Goal: Entertainment & Leisure: Consume media (video, audio)

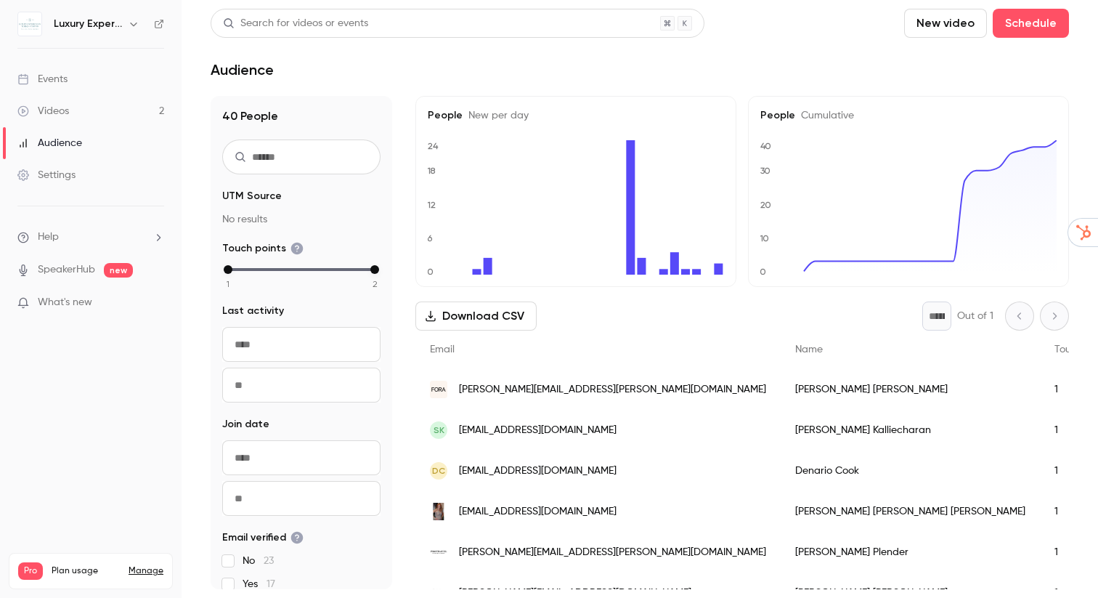
click at [80, 117] on link "Videos 2" at bounding box center [91, 111] width 182 height 32
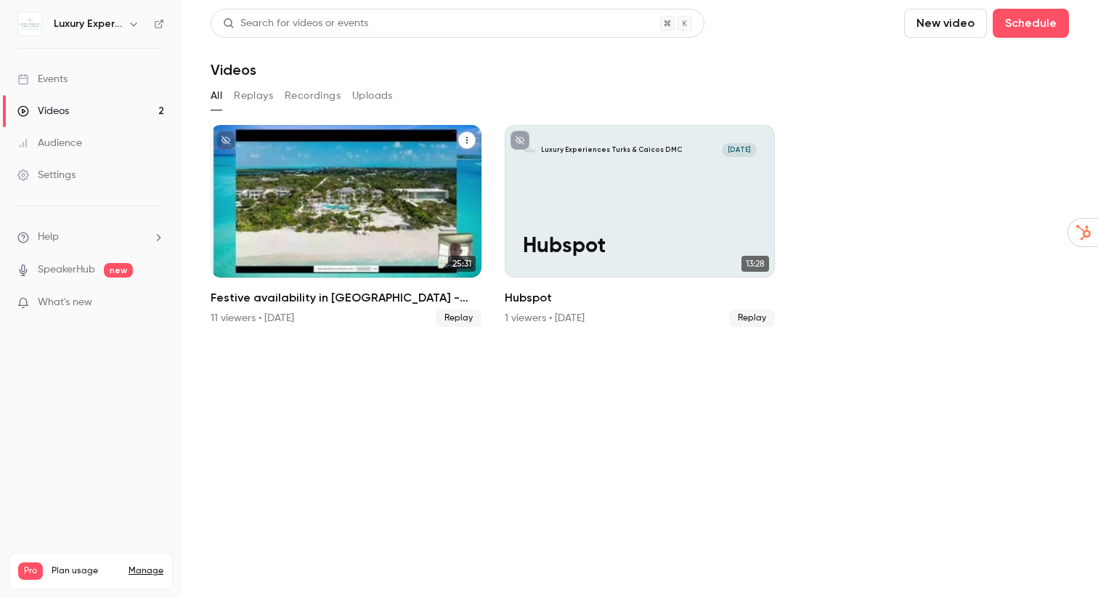
click at [372, 204] on div "Festive availability in Turks & Caicos - what you need to know!" at bounding box center [346, 201] width 271 height 152
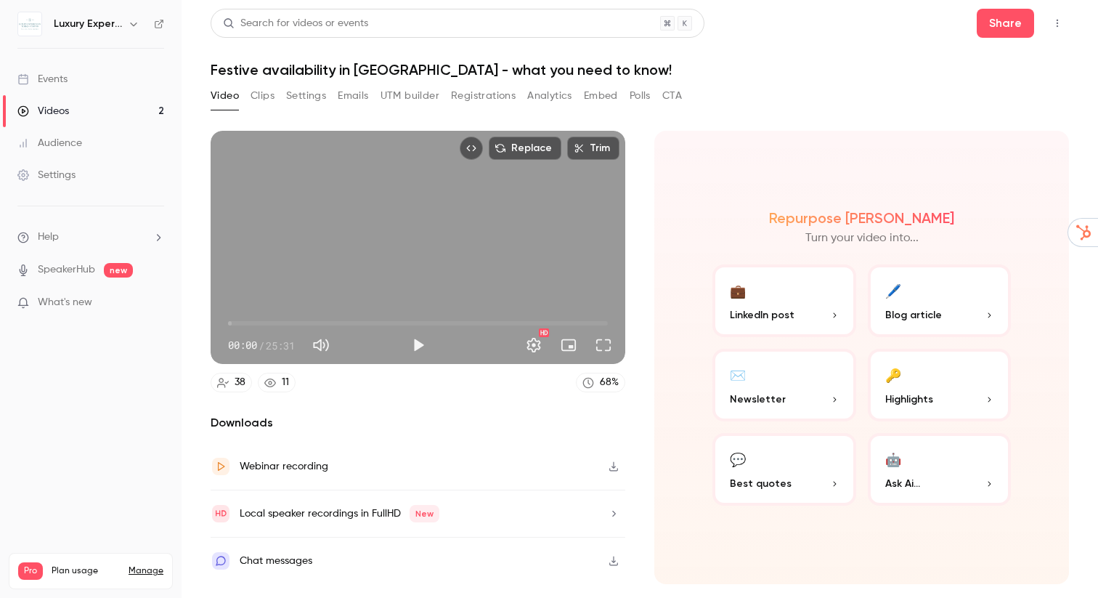
click at [556, 100] on button "Analytics" at bounding box center [549, 95] width 45 height 23
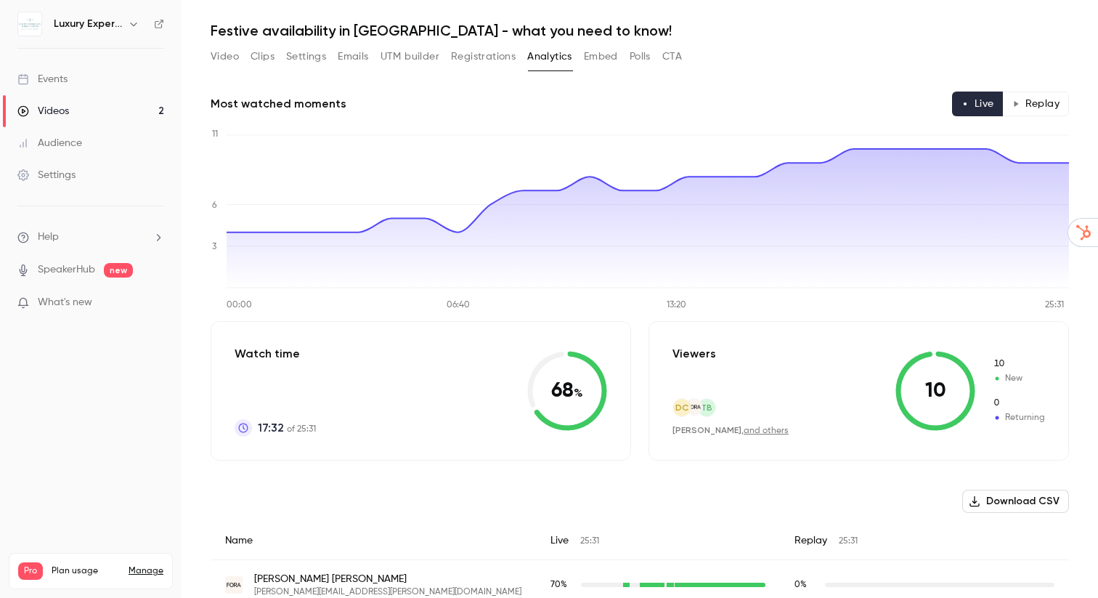
scroll to position [44, 0]
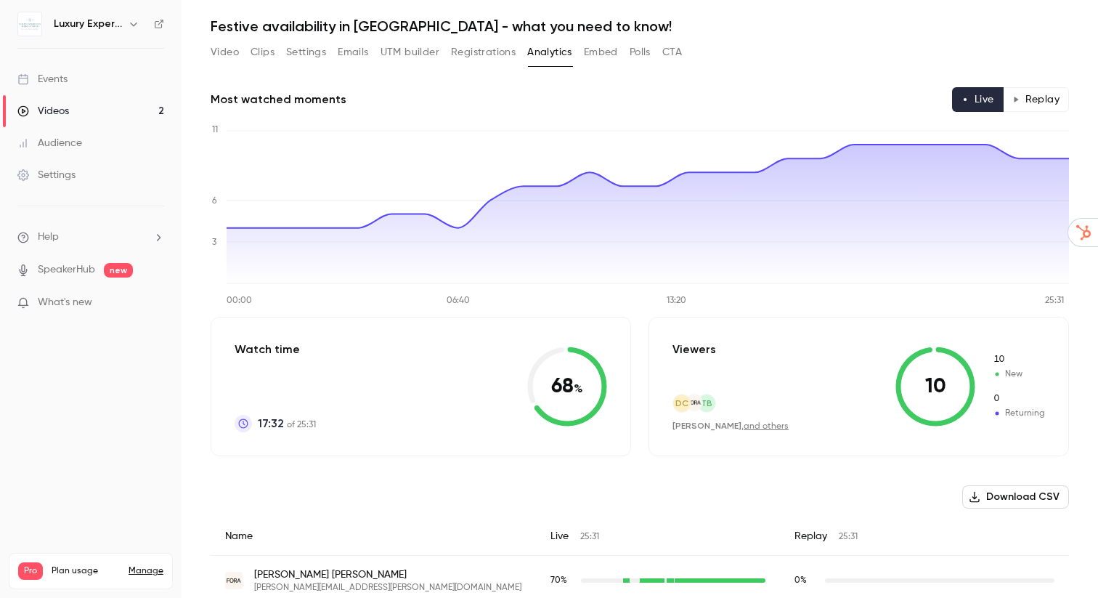
click at [1042, 99] on button "Replay" at bounding box center [1036, 99] width 66 height 25
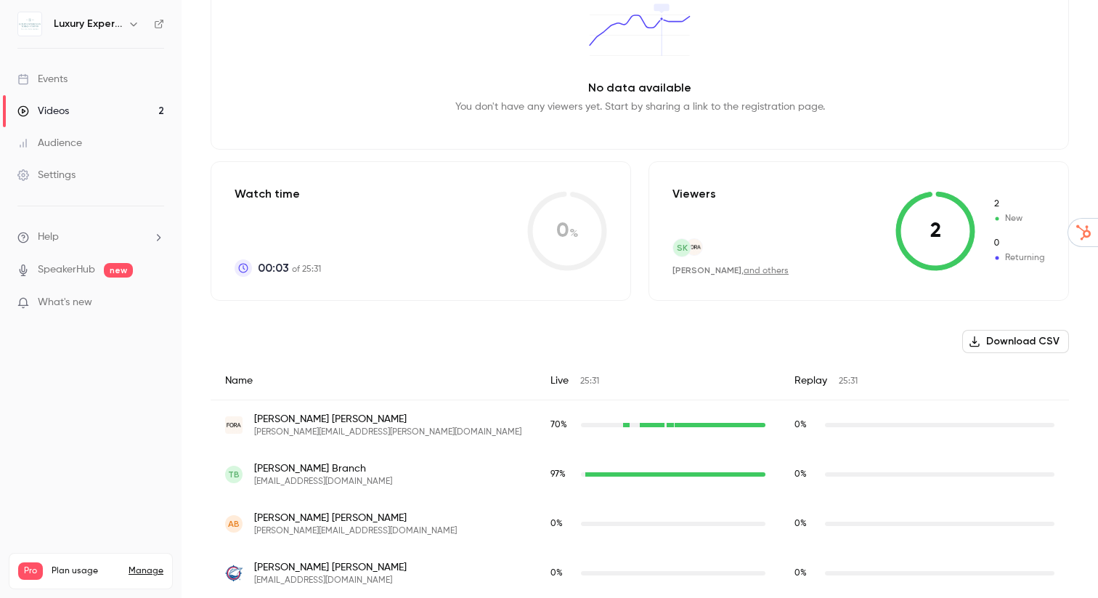
scroll to position [198, 0]
click at [771, 269] on link "and others" at bounding box center [766, 271] width 45 height 9
